Goal: Find specific page/section: Find specific page/section

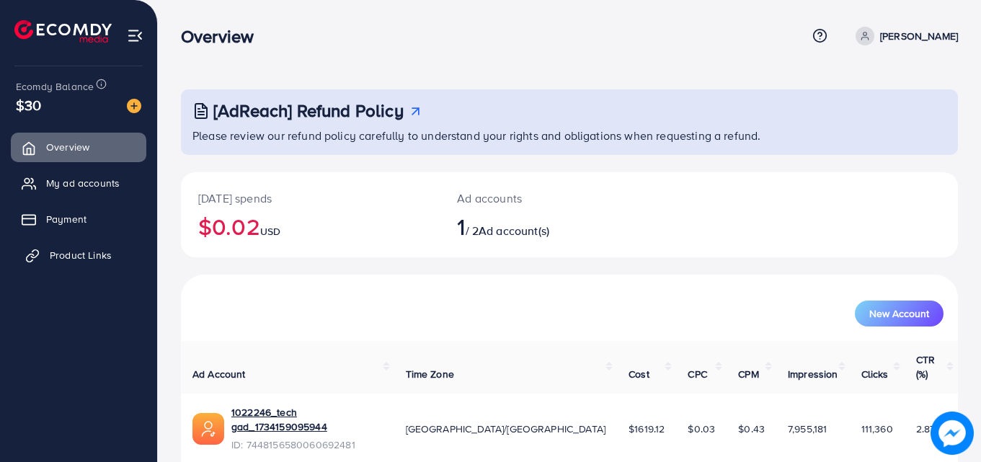
click at [70, 250] on span "Product Links" at bounding box center [81, 255] width 62 height 14
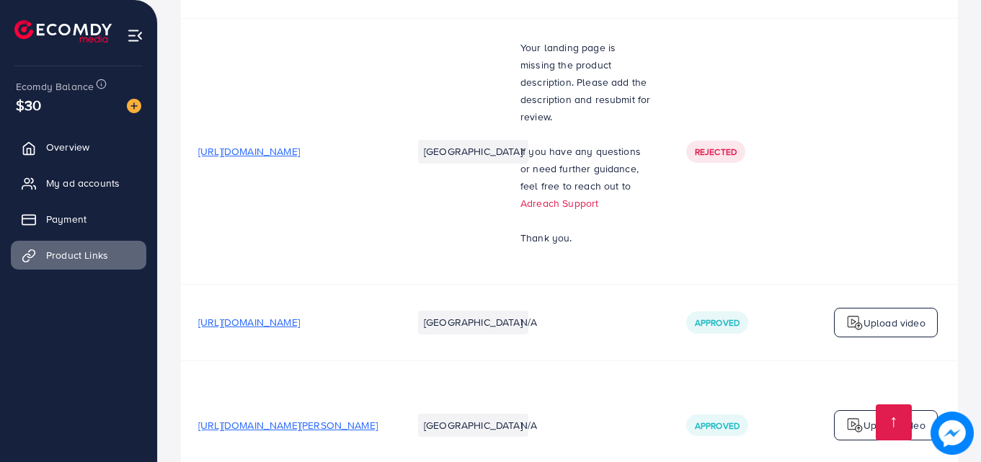
scroll to position [6486, 0]
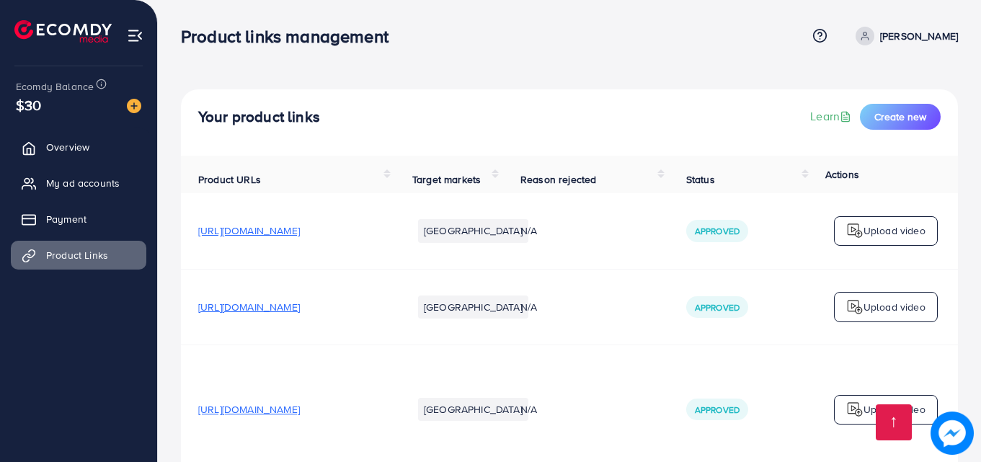
scroll to position [1584, 0]
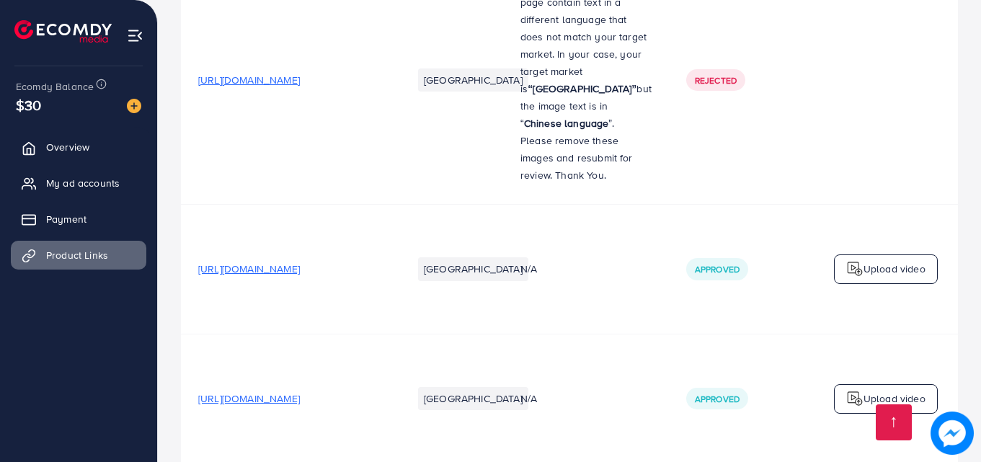
drag, startPoint x: 984, startPoint y: 14, endPoint x: 984, endPoint y: 337, distance: 323.8
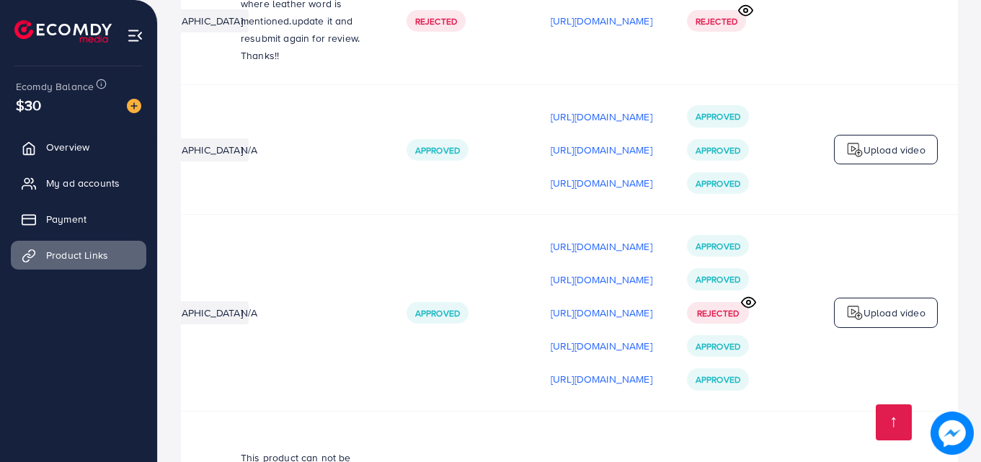
scroll to position [0, 438]
